Goal: Entertainment & Leisure: Consume media (video, audio)

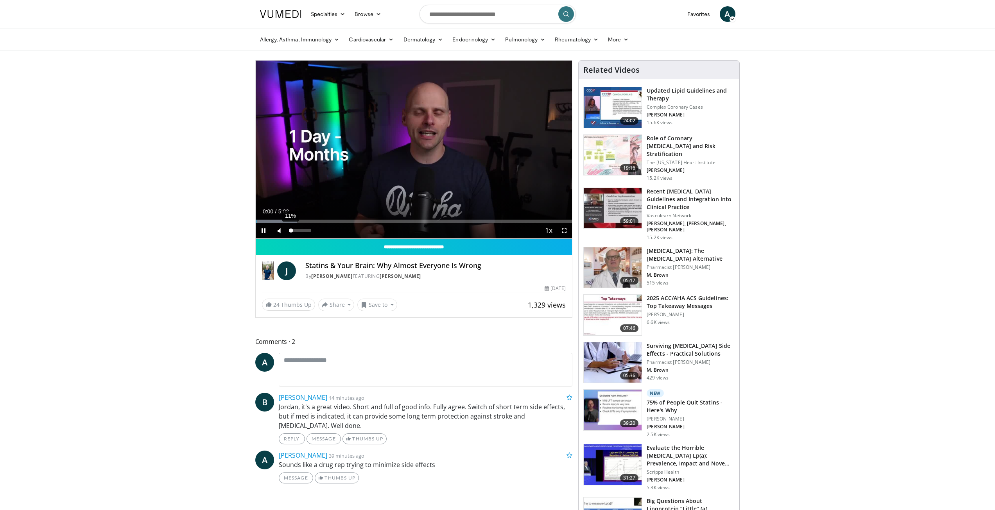
click at [291, 230] on div "11%" at bounding box center [300, 230] width 22 height 3
click at [297, 230] on div "33%" at bounding box center [300, 230] width 22 height 3
click at [302, 230] on div "58%" at bounding box center [300, 230] width 22 height 3
click at [307, 232] on div "79%" at bounding box center [300, 230] width 22 height 3
click at [311, 230] on div "Volume Level" at bounding box center [300, 230] width 22 height 3
